Goal: Task Accomplishment & Management: Use online tool/utility

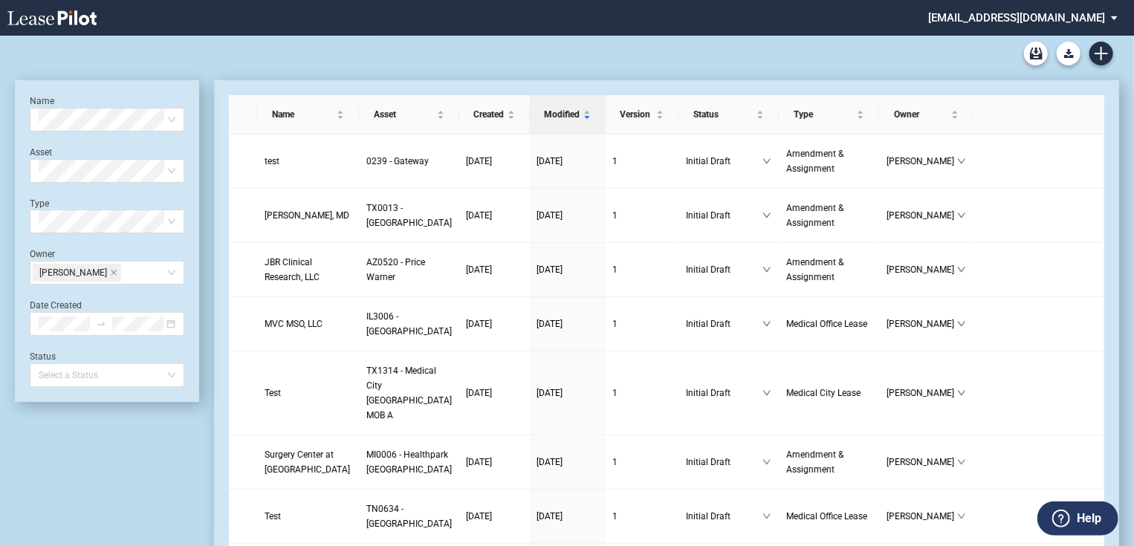
click at [1066, 21] on md-select "jlarce@healthpeak.com Admin Area Settings Sign Out" at bounding box center [1029, 16] width 204 height 33
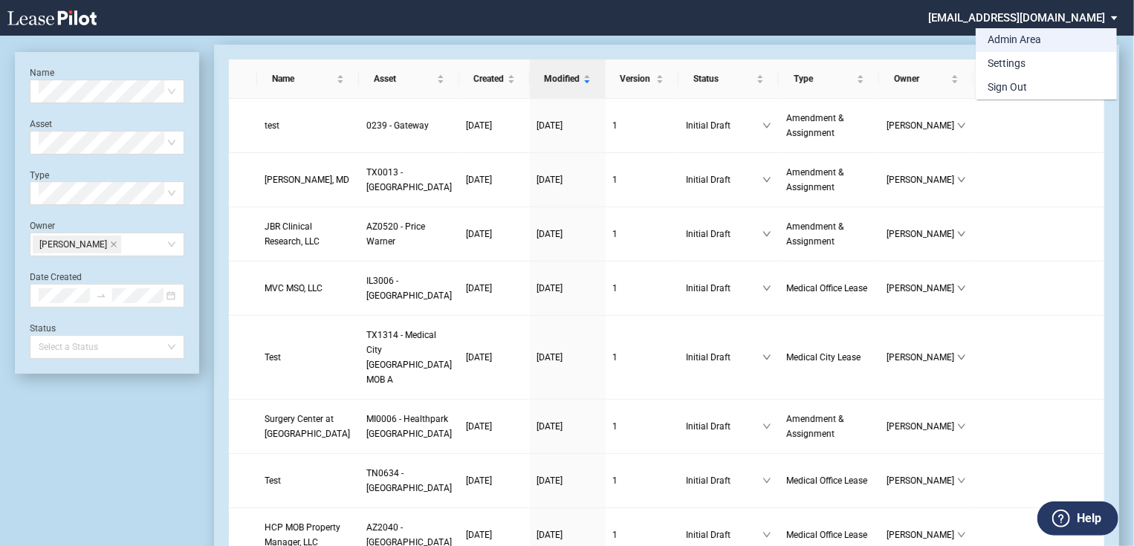
click at [1008, 43] on div "Admin Area" at bounding box center [1015, 40] width 54 height 15
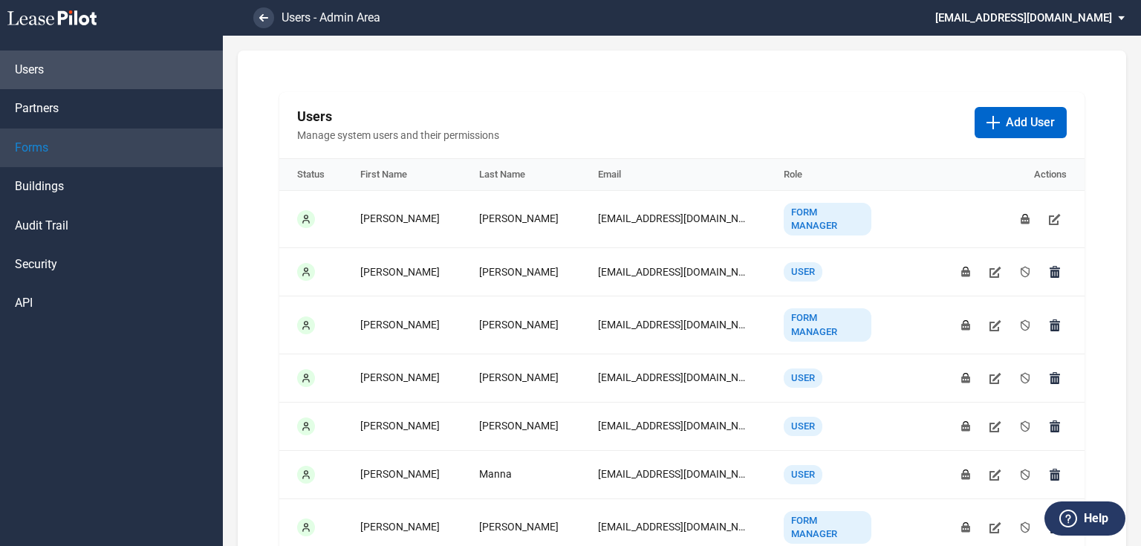
click at [77, 143] on link "Forms" at bounding box center [111, 148] width 223 height 39
click at [85, 141] on link "Forms" at bounding box center [111, 148] width 223 height 39
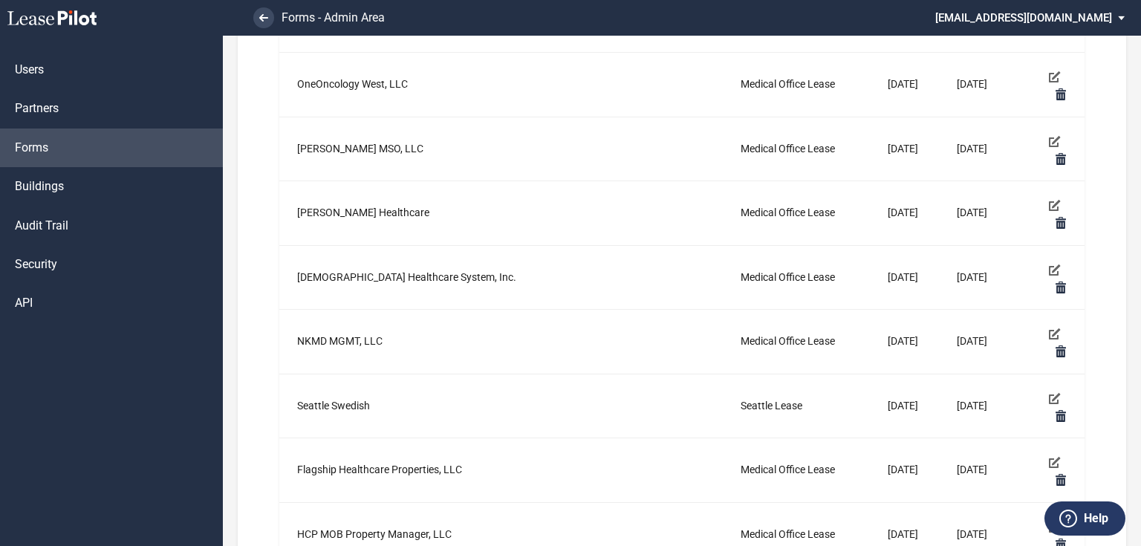
scroll to position [1189, 0]
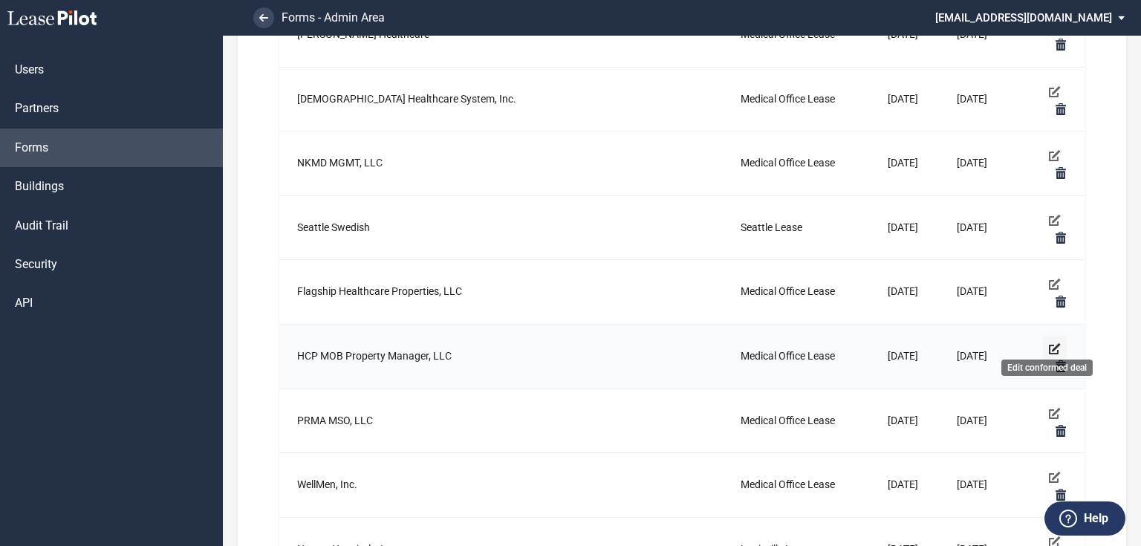
click at [1049, 343] on icon "Edit conformed deal" at bounding box center [1055, 349] width 12 height 12
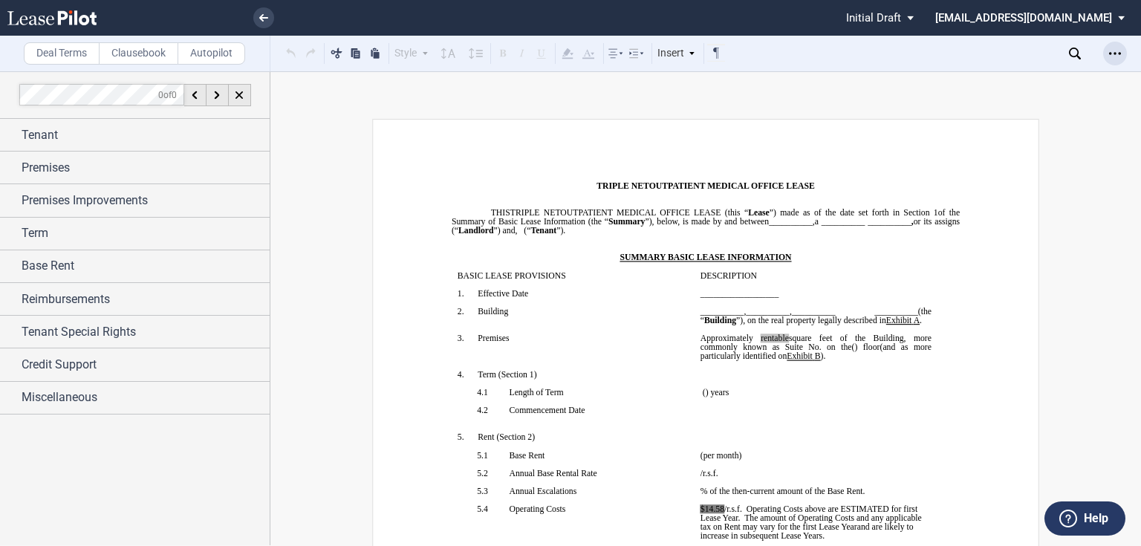
click at [1116, 59] on icon "Open Lease options menu" at bounding box center [1116, 54] width 12 height 12
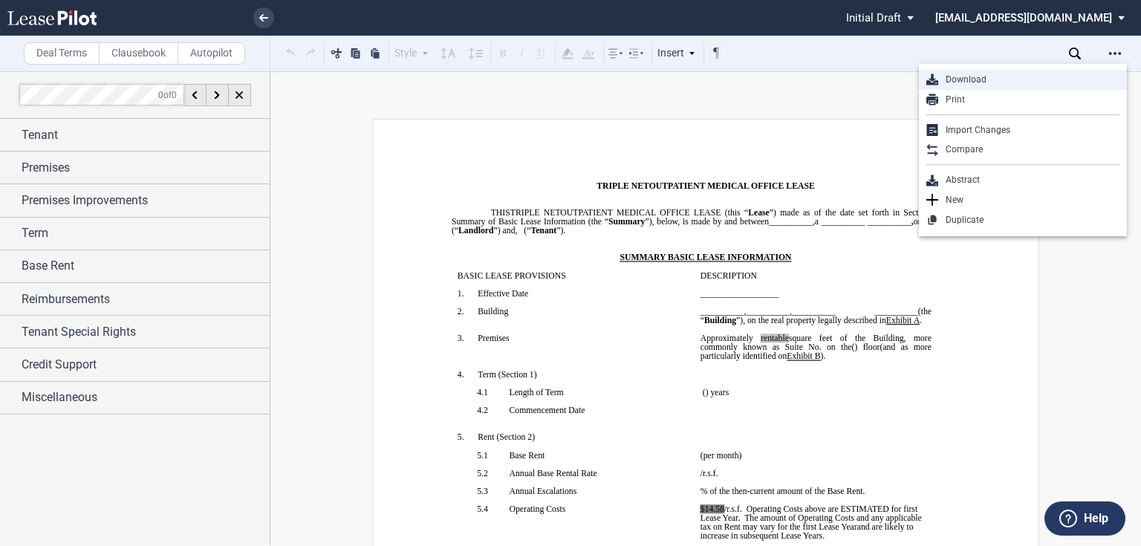
click at [989, 80] on div "Download" at bounding box center [1029, 80] width 181 height 13
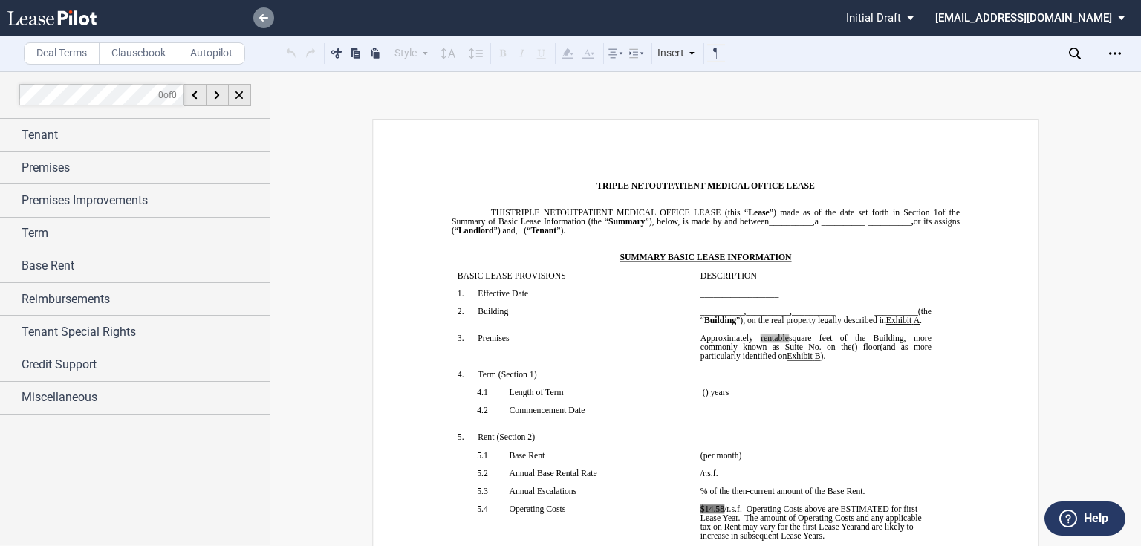
click at [253, 19] on link at bounding box center [263, 17] width 21 height 21
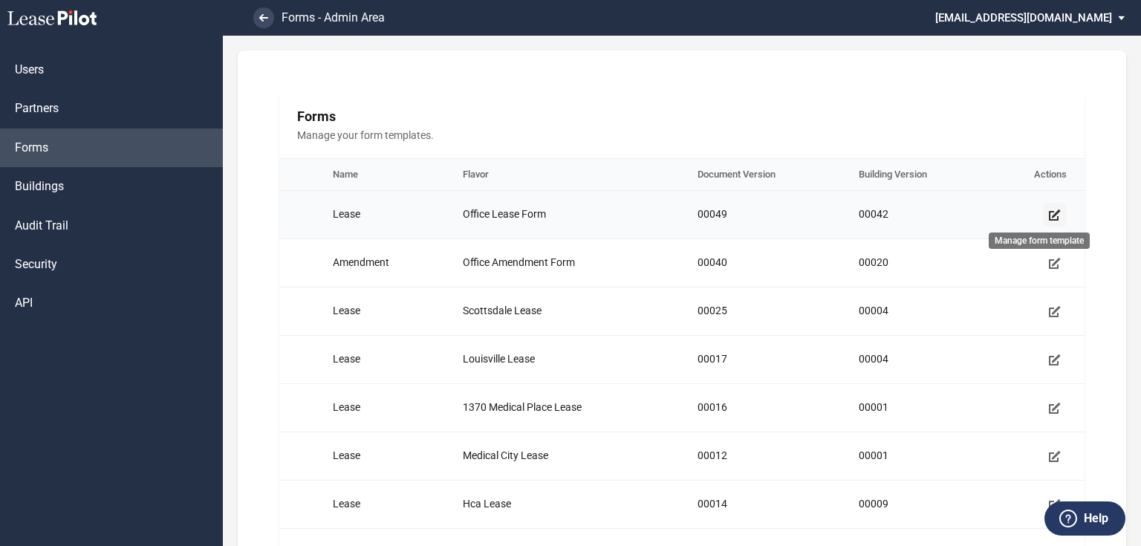
click at [1050, 218] on use "Manage form template" at bounding box center [1055, 215] width 12 height 11
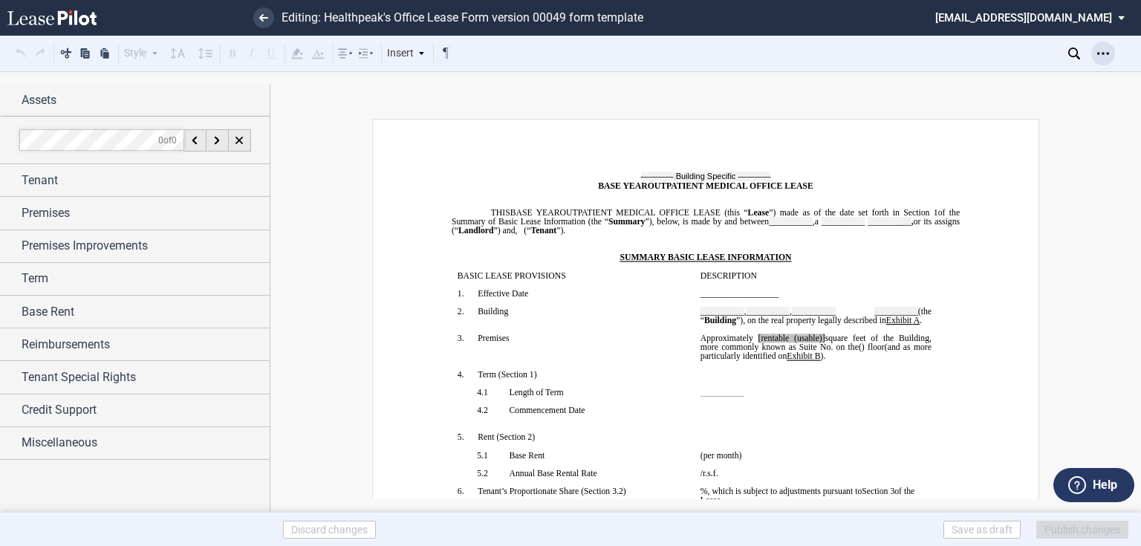
click at [1097, 62] on div "Open Lease options menu" at bounding box center [1104, 54] width 24 height 24
drag, startPoint x: 990, startPoint y: 74, endPoint x: 687, endPoint y: 92, distance: 303.0
click at [687, 92] on div "Style Normal 8pt 9pt 10pt 10.5pt 11pt 12pt 14pt 16pt Normal 1 1.15 1.5 2 3 No C…" at bounding box center [570, 285] width 1141 height 428
click at [68, 340] on span "Reimbursements" at bounding box center [66, 345] width 88 height 18
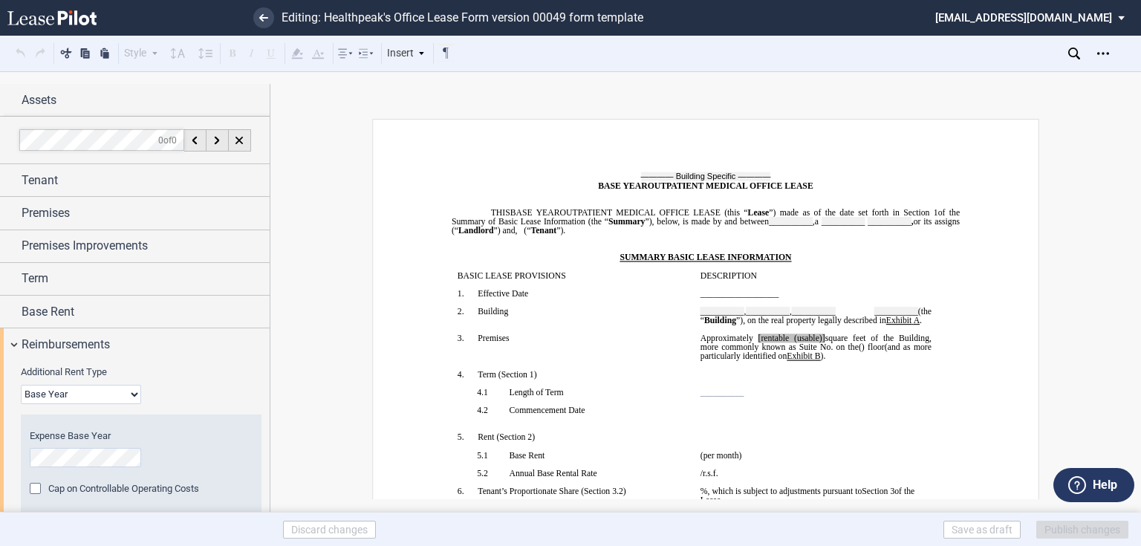
click at [117, 395] on select "Base Year Triple Net" at bounding box center [81, 394] width 120 height 19
click at [90, 386] on select "Base Year Triple Net" at bounding box center [81, 394] width 120 height 19
click at [75, 394] on select "Base Year Triple Net" at bounding box center [81, 394] width 120 height 19
select select "triple net"
click at [21, 385] on select "Base Year Triple Net" at bounding box center [81, 394] width 120 height 19
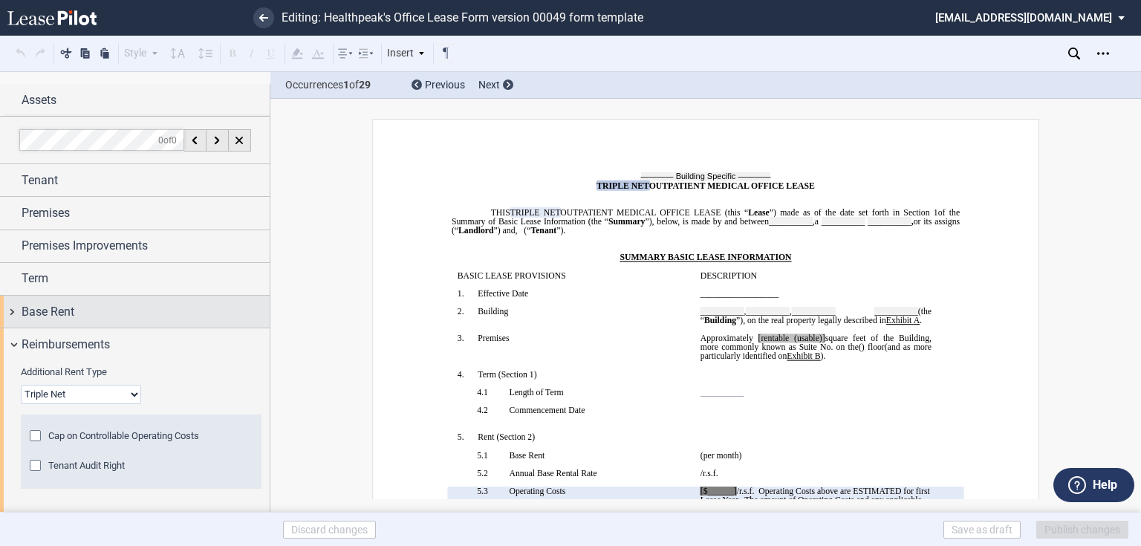
click at [48, 297] on div "Base Rent" at bounding box center [135, 312] width 270 height 32
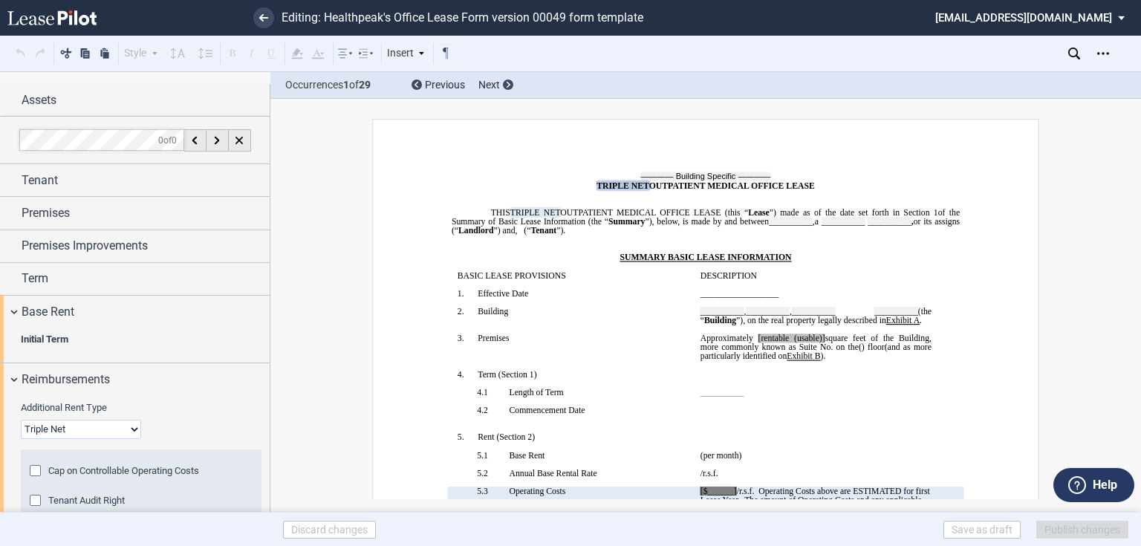
click at [27, 309] on span "Base Rent" at bounding box center [48, 312] width 53 height 18
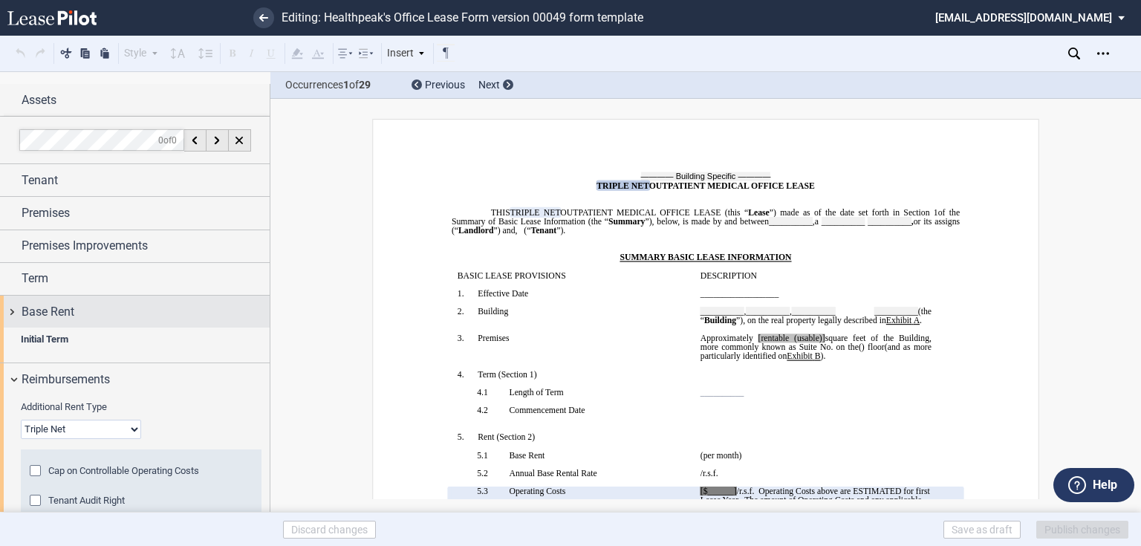
click at [27, 311] on span "Base Rent" at bounding box center [48, 312] width 53 height 18
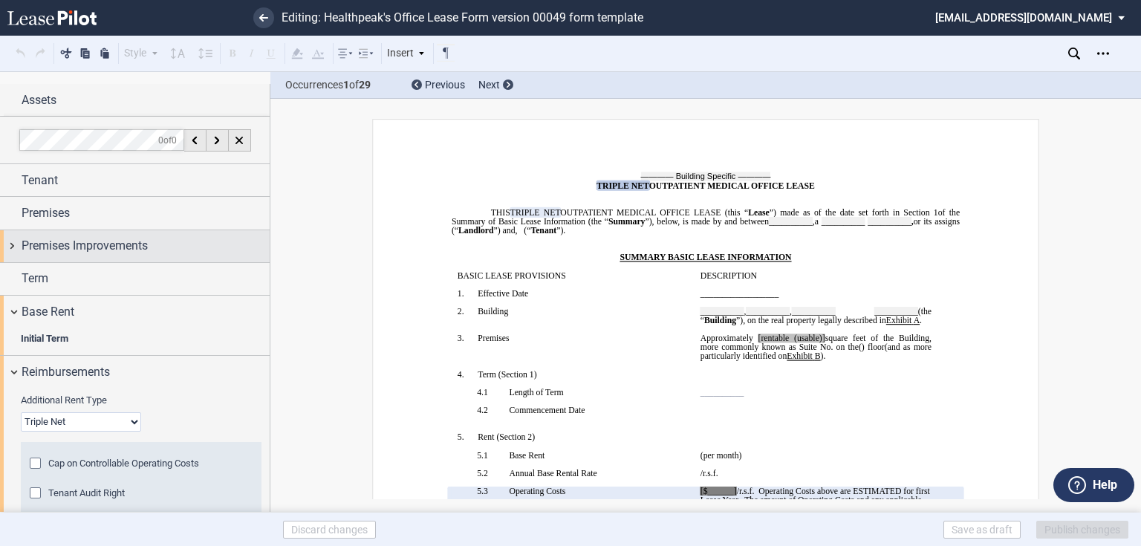
click at [40, 247] on span "Premises Improvements" at bounding box center [85, 246] width 126 height 18
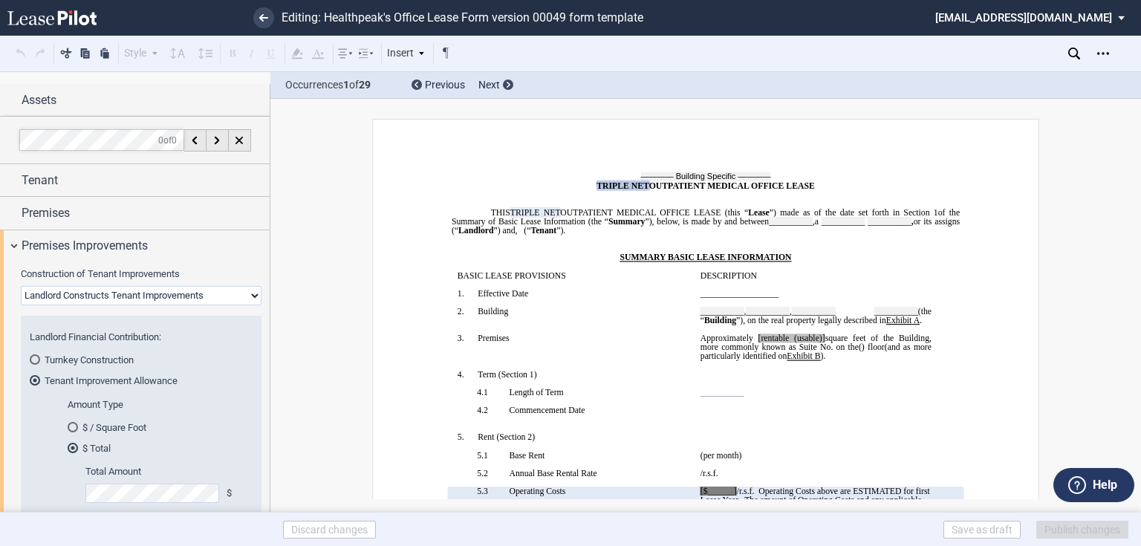
click at [68, 299] on select "Landlord Constructs Tenant Improvements Tenant Constructs Tenant Improvements "…" at bounding box center [141, 295] width 241 height 19
click at [21, 286] on select "Landlord Constructs Tenant Improvements Tenant Constructs Tenant Improvements "…" at bounding box center [141, 295] width 241 height 19
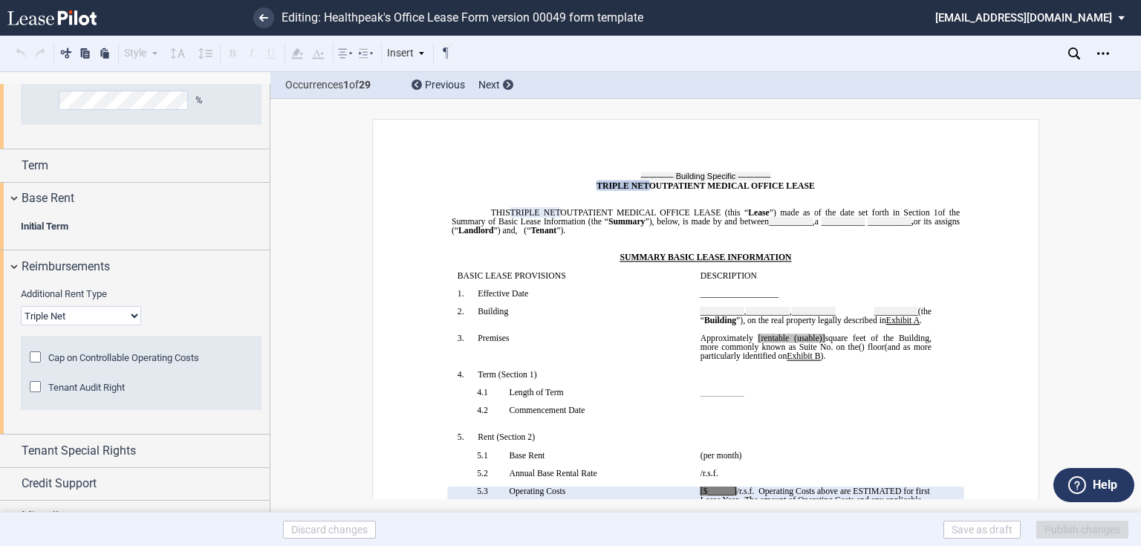
scroll to position [495, 0]
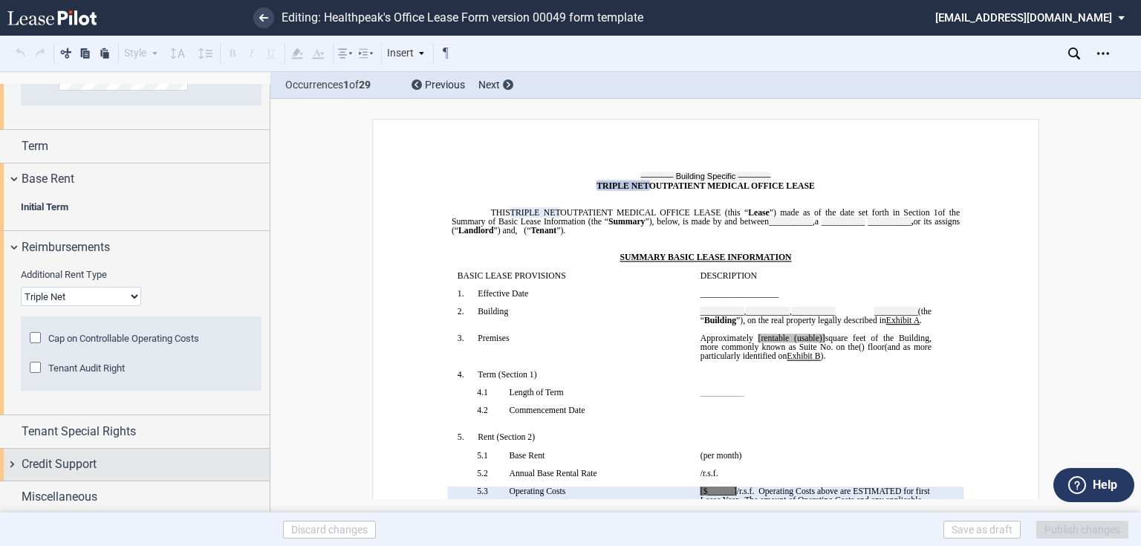
click at [47, 456] on span "Credit Support" at bounding box center [59, 465] width 75 height 18
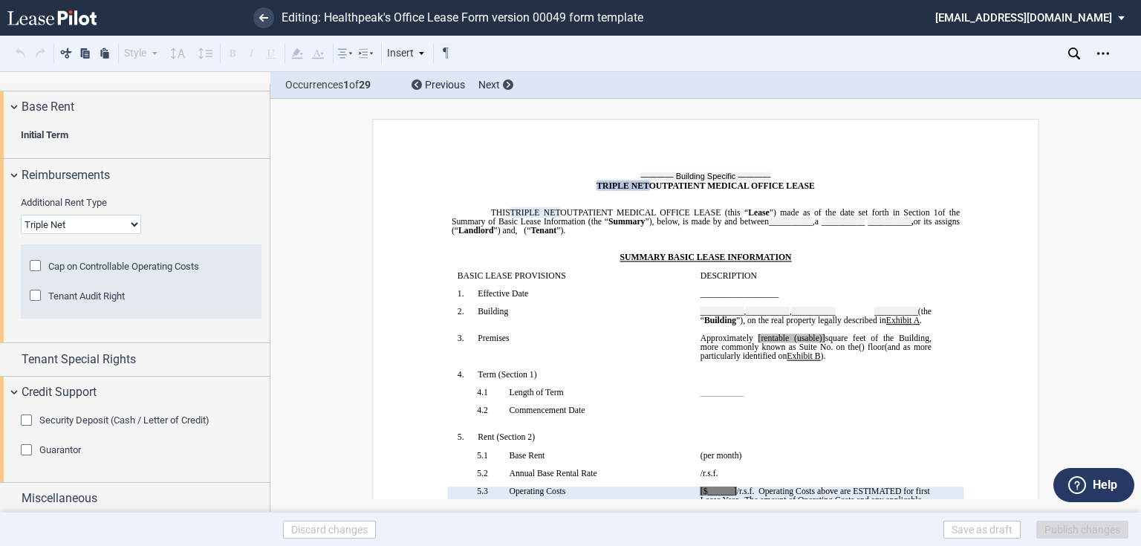
click at [68, 411] on div "Security Deposit (Cash / Letter of Credit) Type Letter of Credit (L/C) Cash Cas…" at bounding box center [135, 446] width 270 height 74
click at [68, 415] on span "Security Deposit (Cash / Letter of Credit)" at bounding box center [124, 420] width 170 height 11
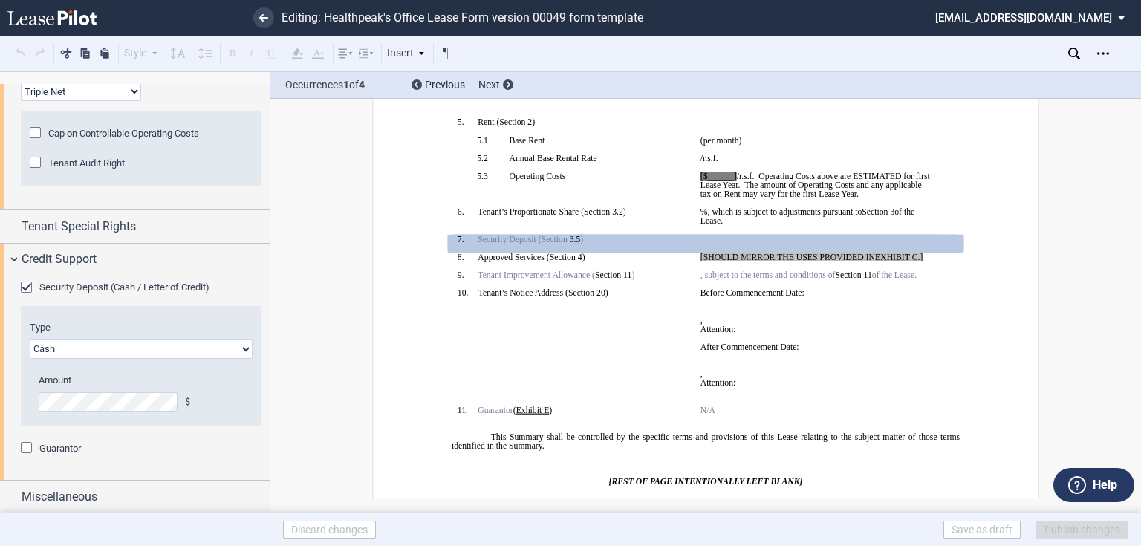
scroll to position [393, 0]
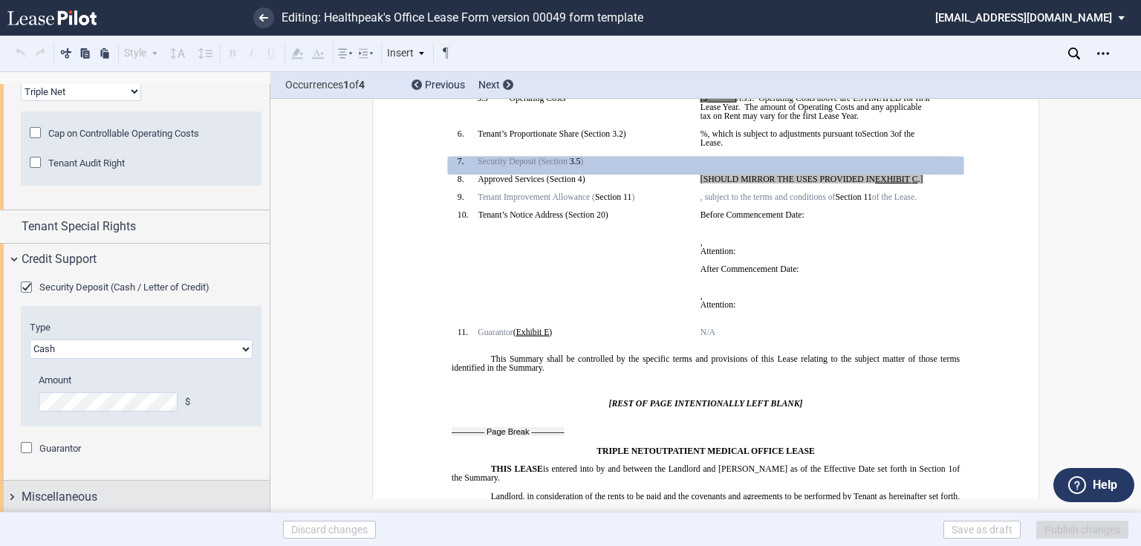
click at [62, 485] on div "Miscellaneous" at bounding box center [135, 497] width 270 height 32
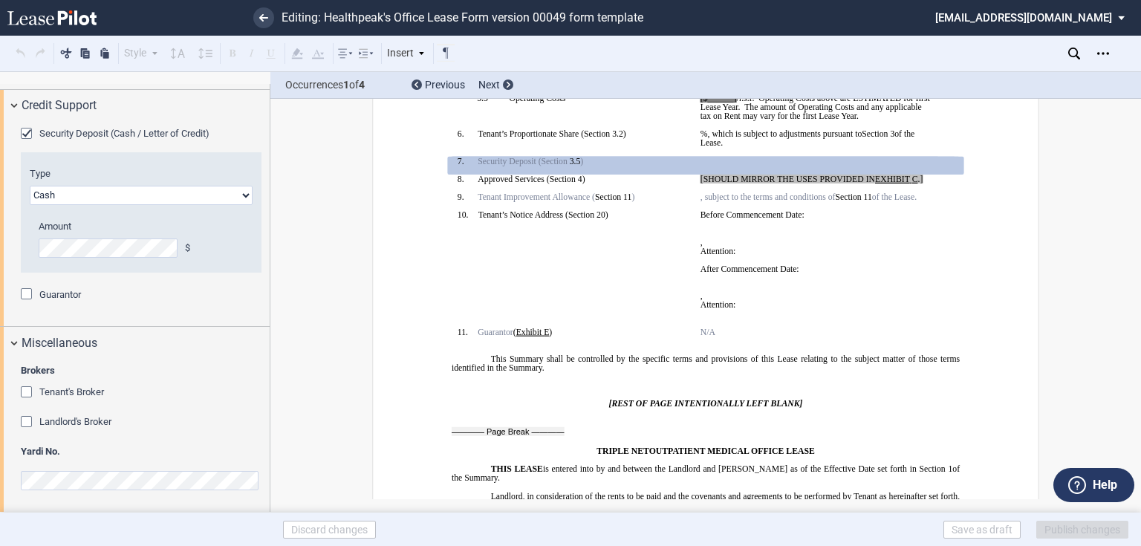
click at [51, 421] on span "Landlord's Broker" at bounding box center [75, 421] width 72 height 11
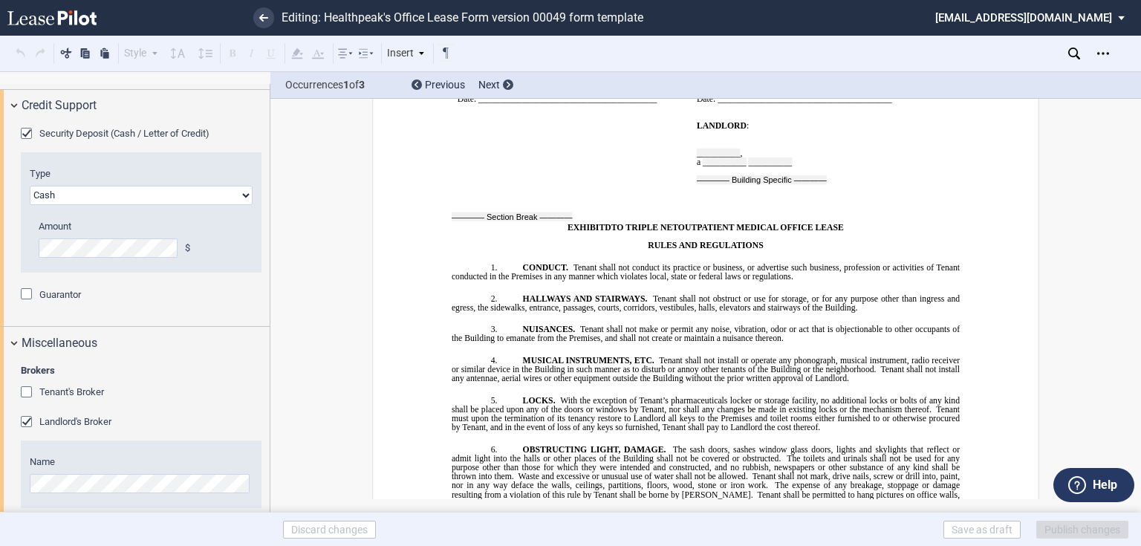
click at [66, 390] on span "Tenant's Broker" at bounding box center [71, 391] width 65 height 11
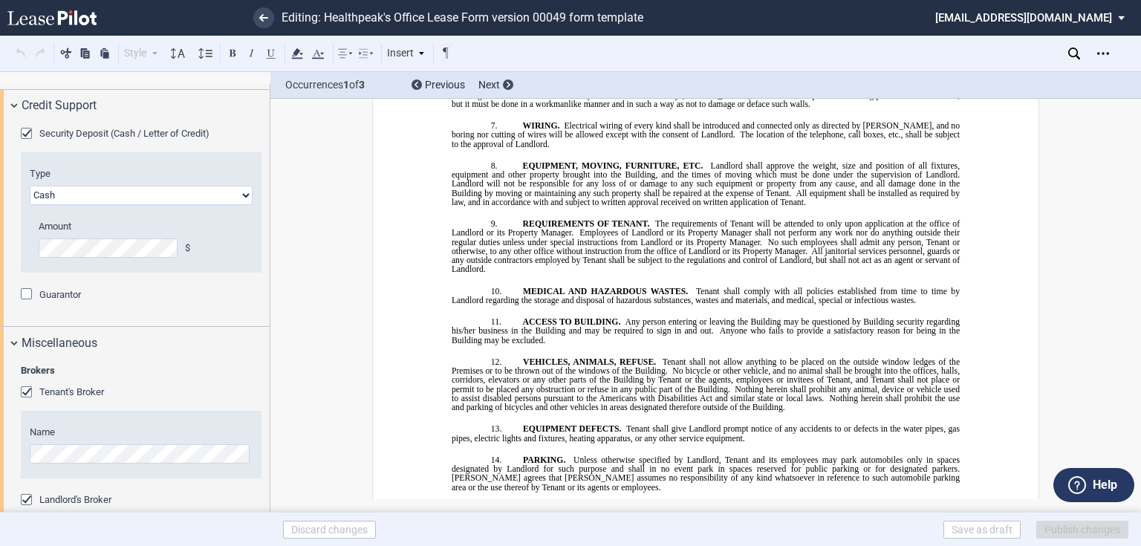
click at [1103, 52] on icon "Open Lease options menu" at bounding box center [1104, 54] width 12 height 12
click at [979, 80] on div "Download" at bounding box center [1017, 80] width 181 height 13
